Goal: Task Accomplishment & Management: Manage account settings

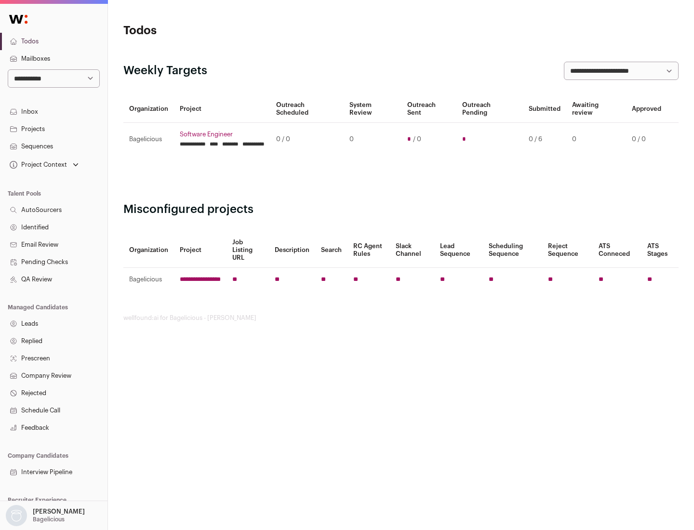
click at [53, 129] on link "Projects" at bounding box center [53, 128] width 107 height 17
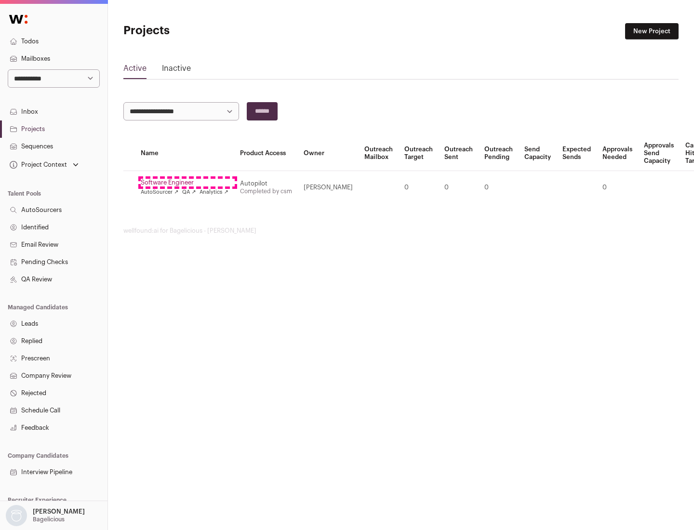
click at [187, 183] on link "Software Engineer" at bounding box center [185, 183] width 88 height 8
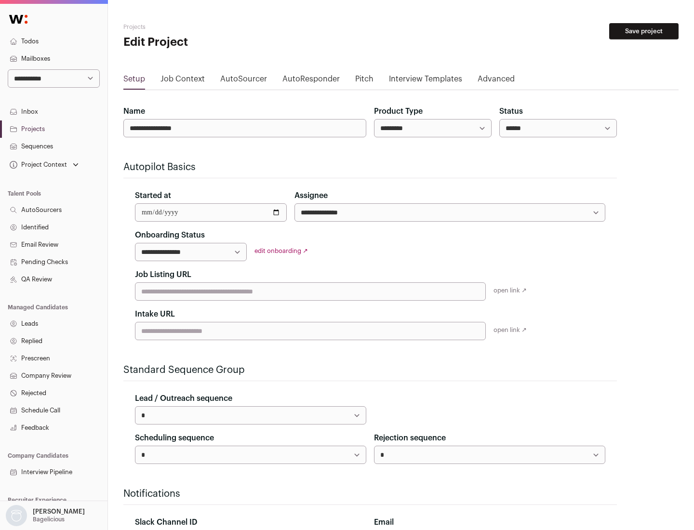
click at [644, 31] on button "Save project" at bounding box center [643, 31] width 69 height 16
